Goal: Task Accomplishment & Management: Manage account settings

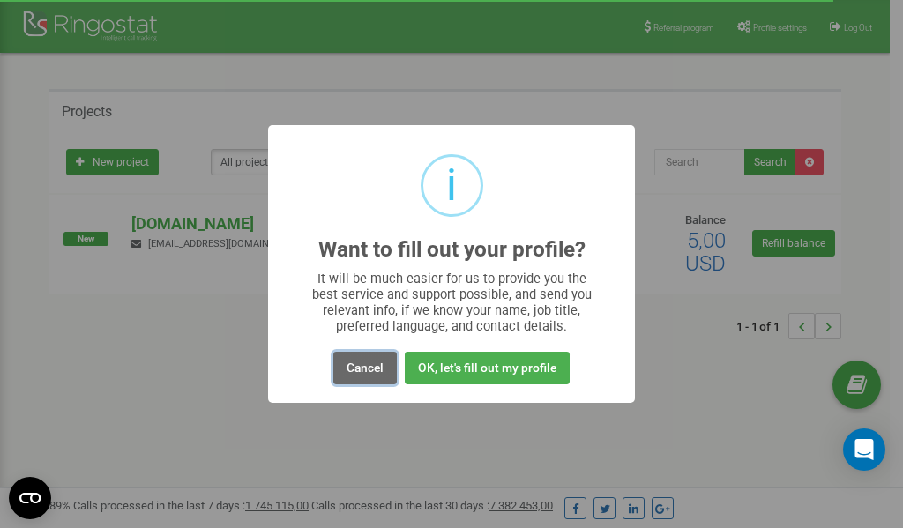
click at [366, 372] on button "Cancel" at bounding box center [364, 368] width 63 height 33
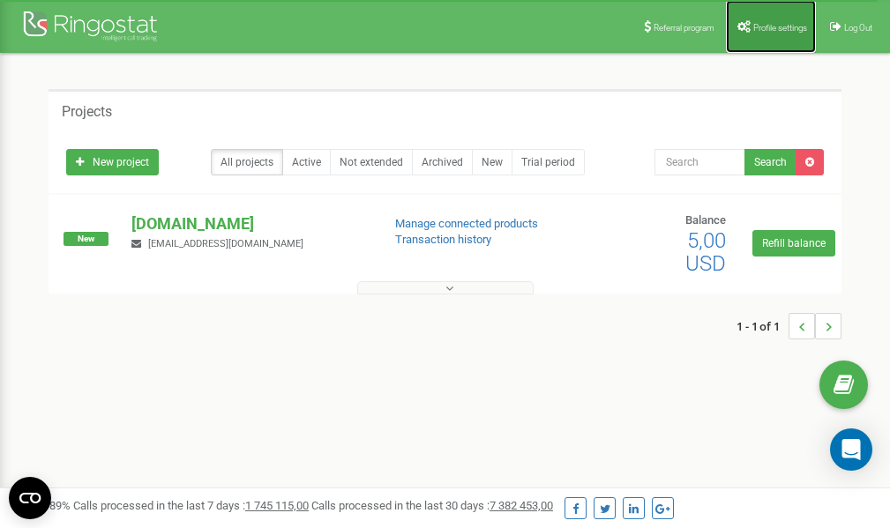
click at [771, 31] on span "Profile settings" at bounding box center [780, 28] width 54 height 10
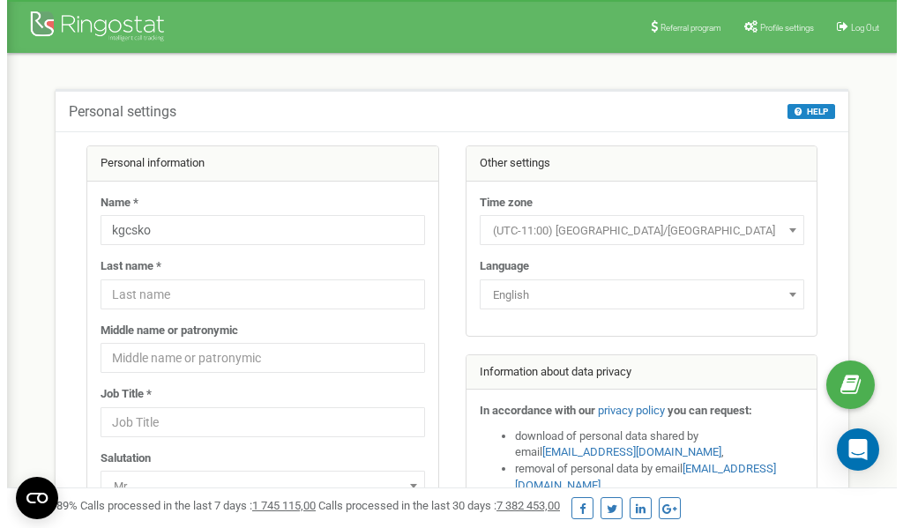
scroll to position [88, 0]
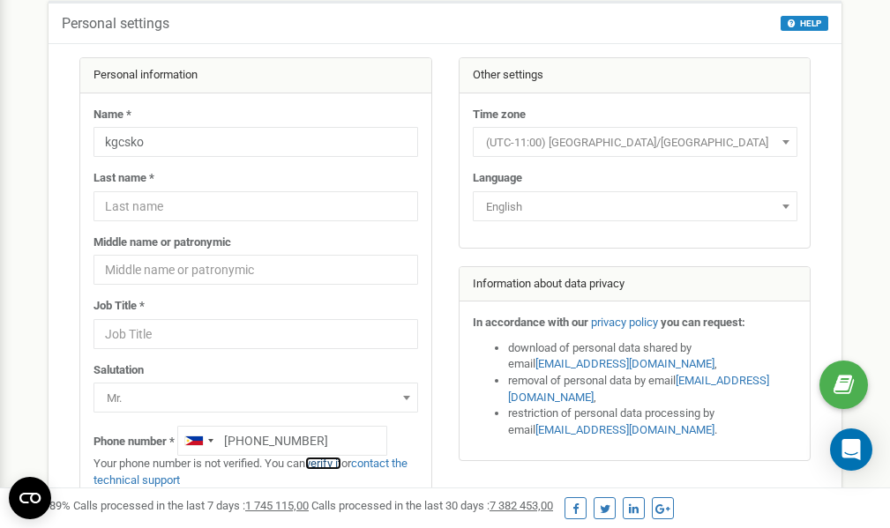
click at [332, 464] on link "verify it" at bounding box center [323, 463] width 36 height 13
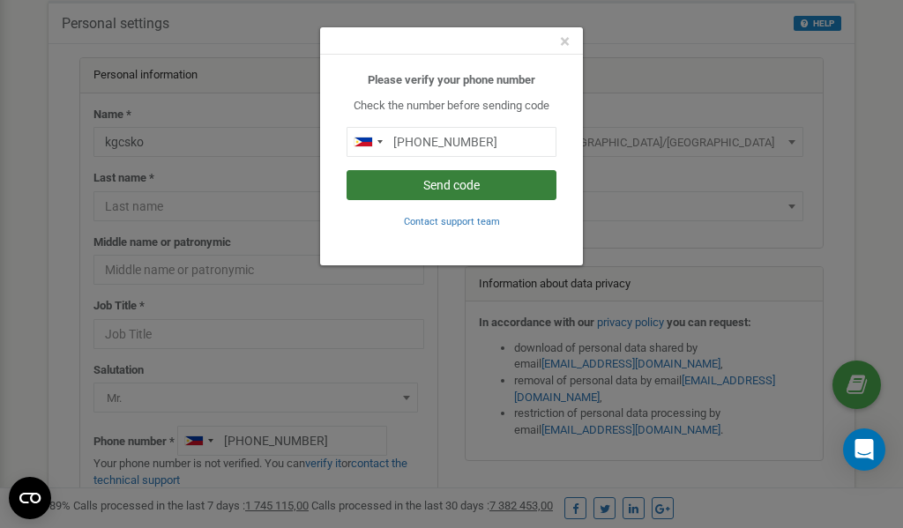
click at [479, 186] on button "Send code" at bounding box center [452, 185] width 210 height 30
